Goal: Communication & Community: Answer question/provide support

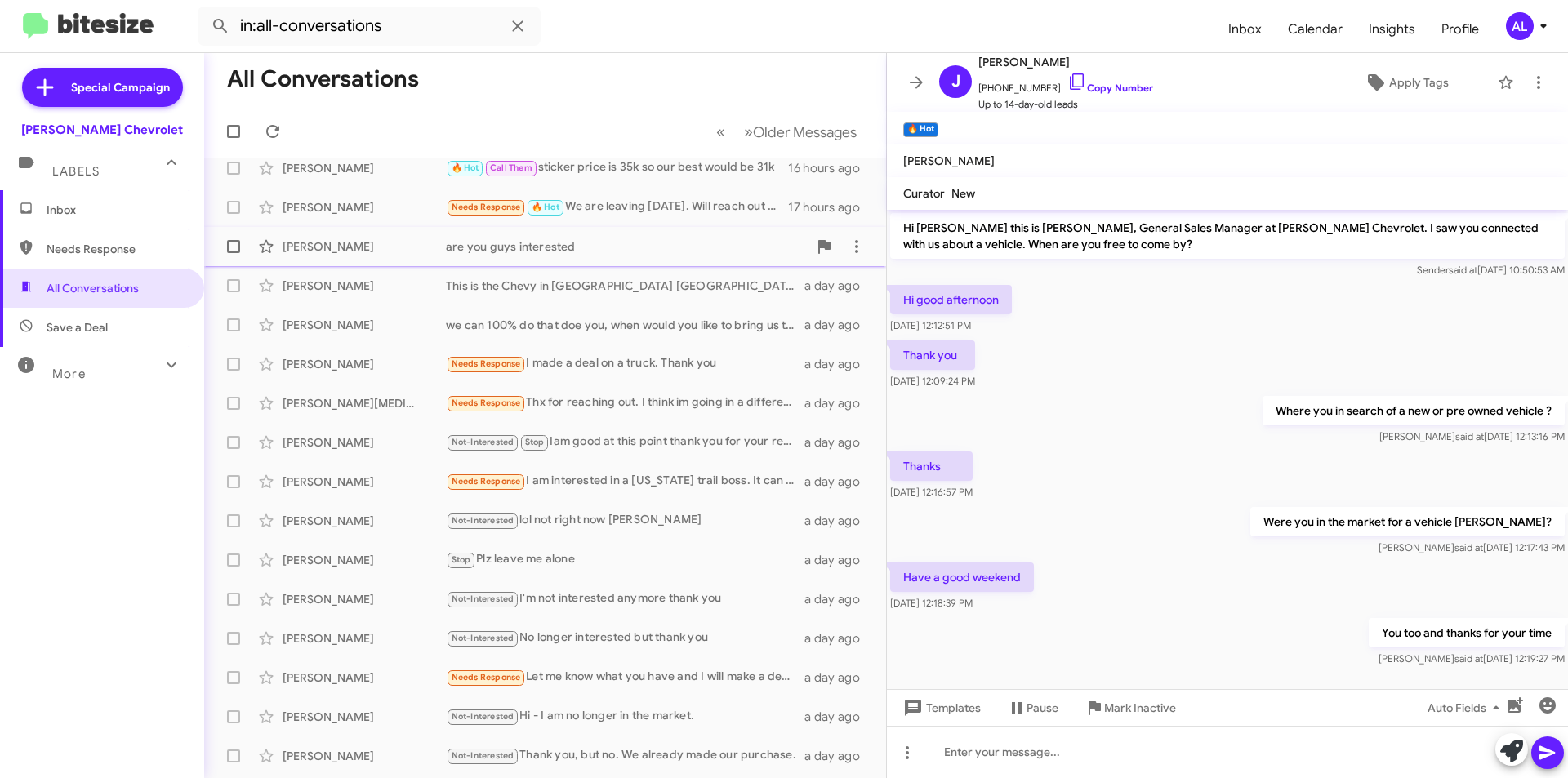
scroll to position [82, 0]
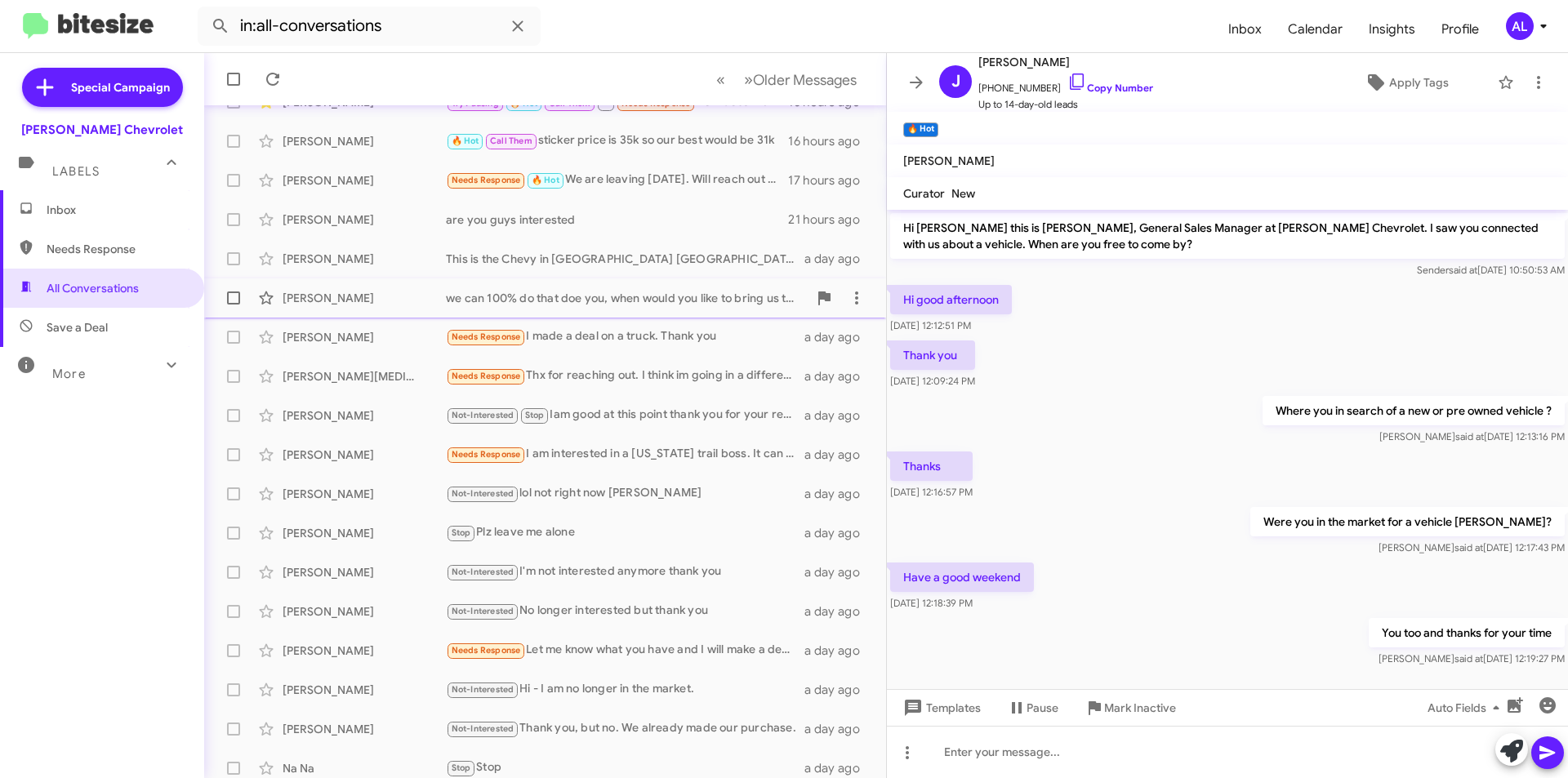
click at [526, 309] on div "[PERSON_NAME] we can 100% do that doe you, when would you like to bring us that…" at bounding box center [545, 298] width 656 height 33
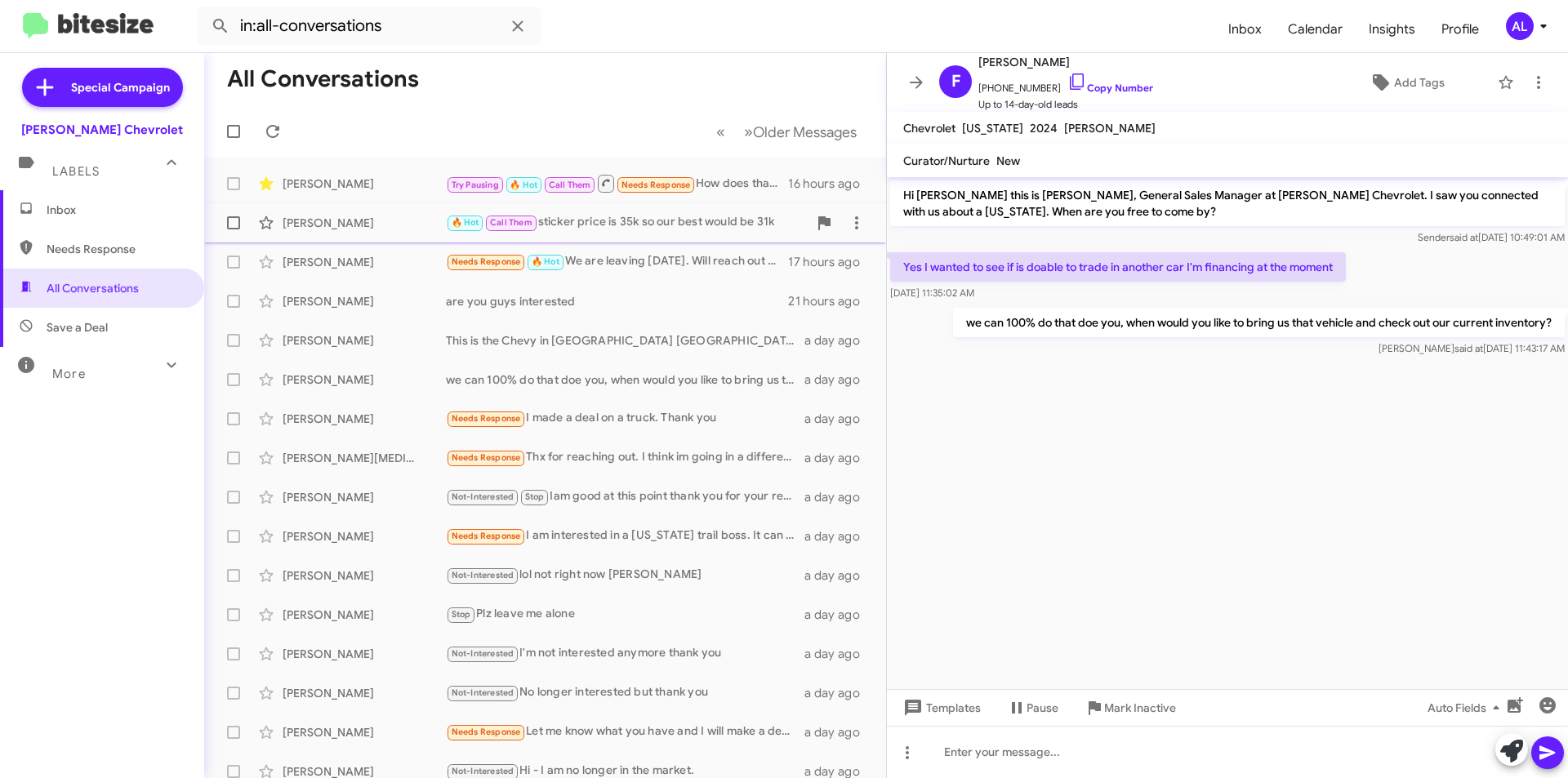
click at [566, 212] on div "Kyle Mahoney 🔥 Hot Call Them sticker price is 35k so our best would be 31k 16 h…" at bounding box center [545, 223] width 656 height 33
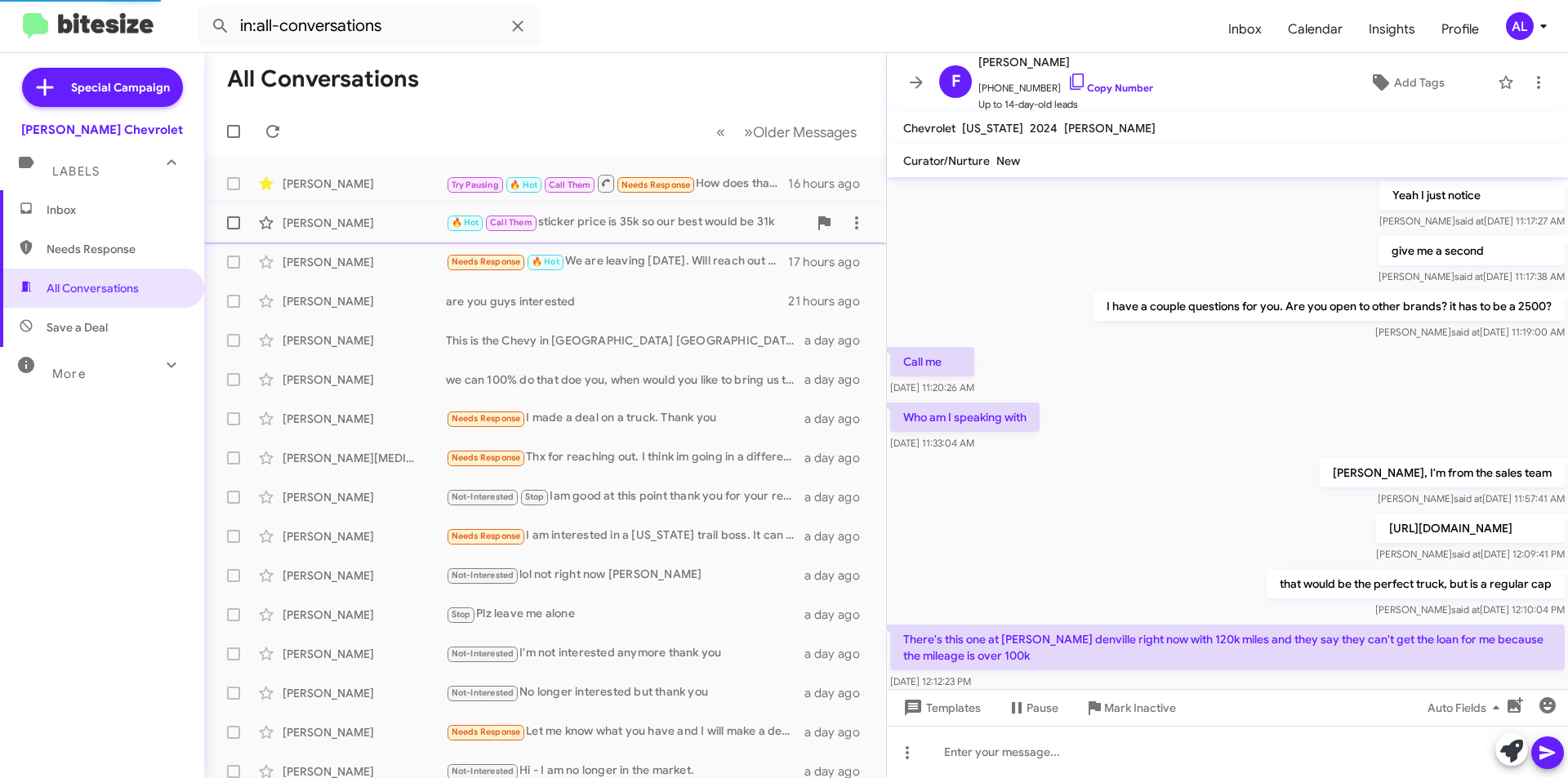
scroll to position [729, 0]
